Goal: Information Seeking & Learning: Learn about a topic

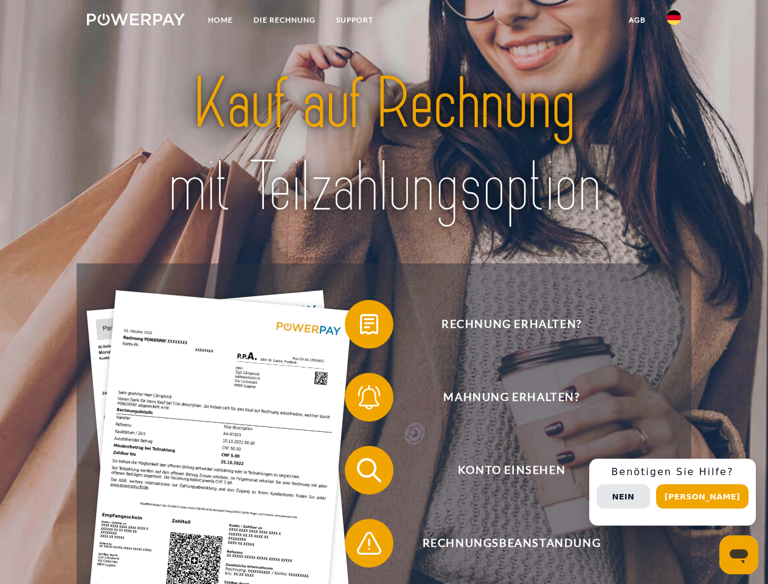
click at [136, 21] on img at bounding box center [136, 19] width 98 height 12
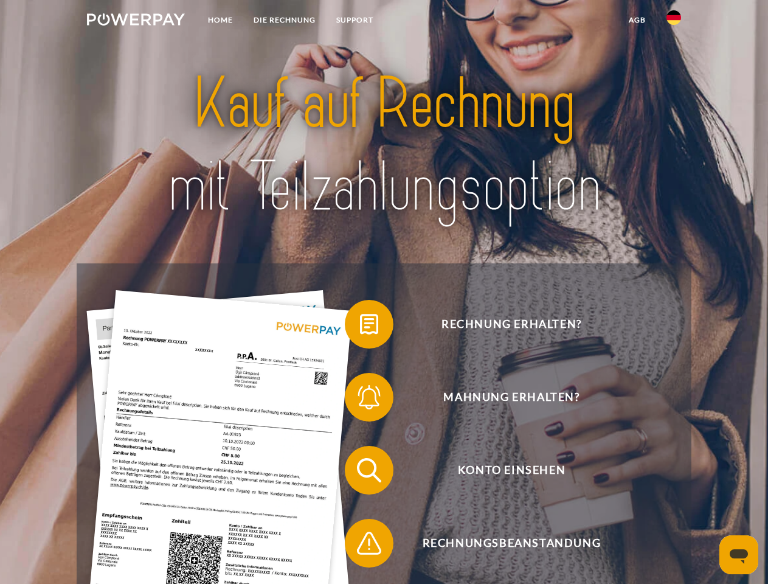
click at [674, 21] on img at bounding box center [674, 17] width 15 height 15
click at [637, 20] on link "agb" at bounding box center [638, 20] width 38 height 22
click at [360, 327] on span at bounding box center [351, 324] width 61 height 61
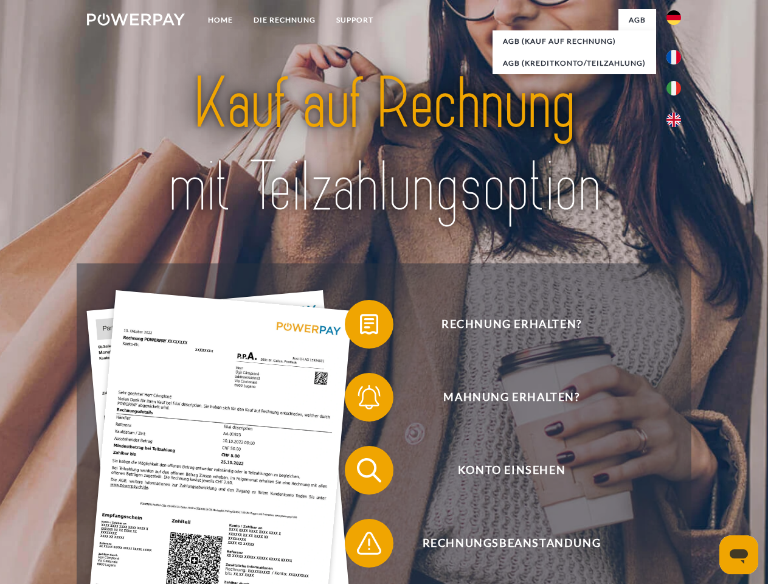
click at [360, 400] on div "Rechnung erhalten? Mahnung erhalten? Konto einsehen" at bounding box center [384, 506] width 614 height 487
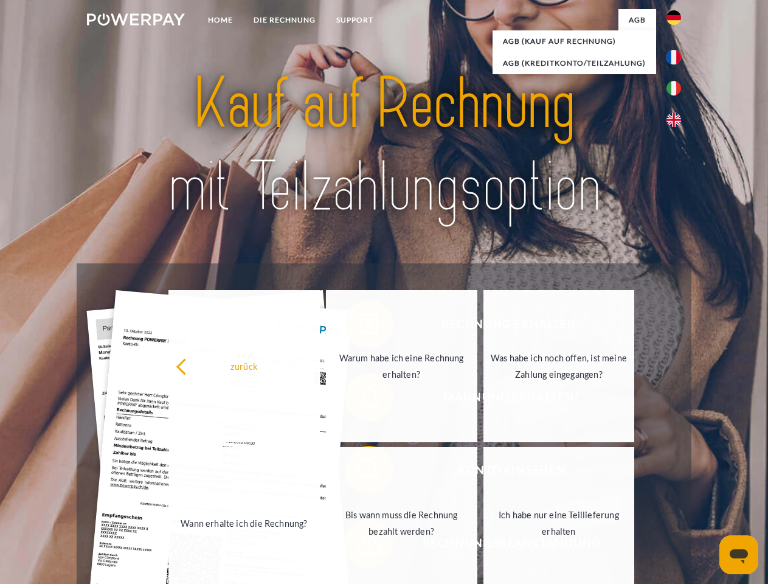
click at [360, 473] on link "Bis wann muss die Rechnung bezahlt werden?" at bounding box center [401, 523] width 151 height 152
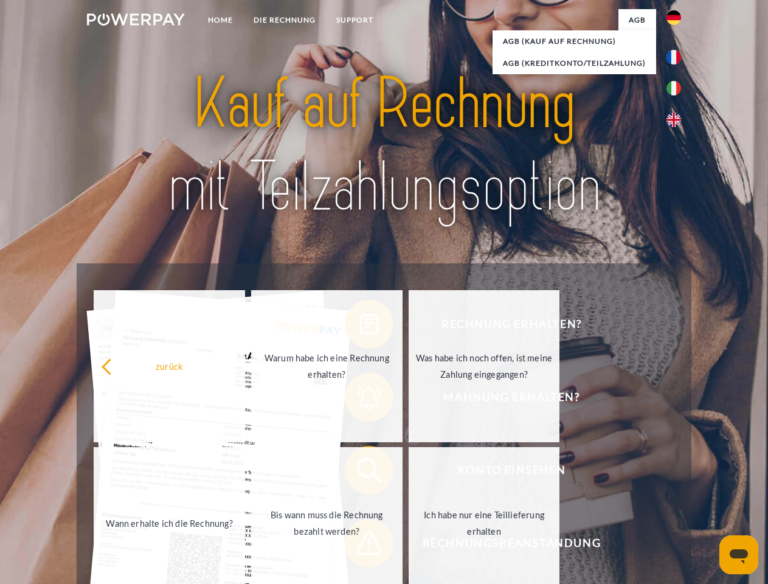
click at [360, 546] on span at bounding box center [351, 543] width 61 height 61
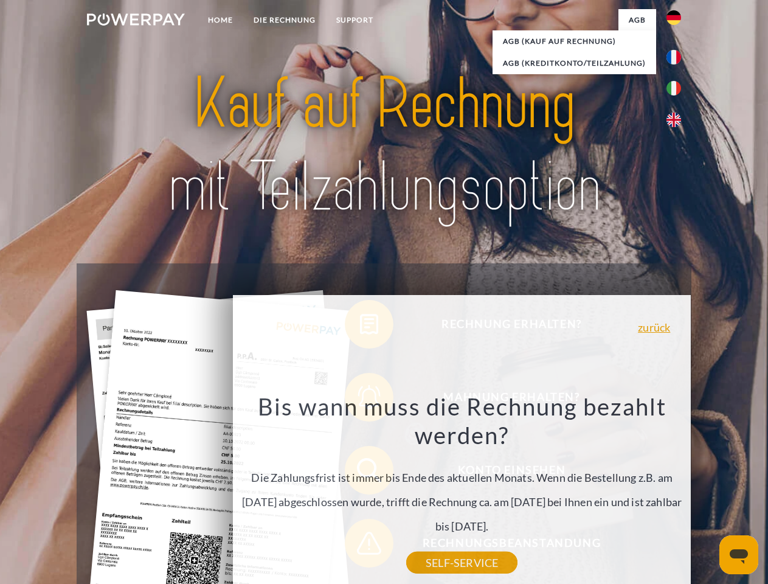
click at [677, 492] on div "Rechnung erhalten? Mahnung erhalten? Konto einsehen" at bounding box center [384, 506] width 614 height 487
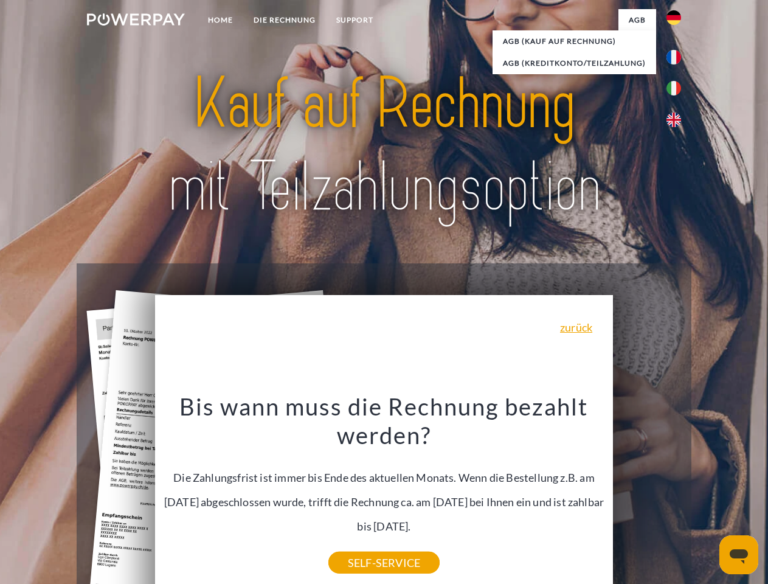
click at [647, 495] on span "Konto einsehen" at bounding box center [512, 470] width 298 height 49
click at [707, 496] on header "Home DIE RECHNUNG SUPPORT" at bounding box center [384, 420] width 768 height 840
